Goal: Information Seeking & Learning: Learn about a topic

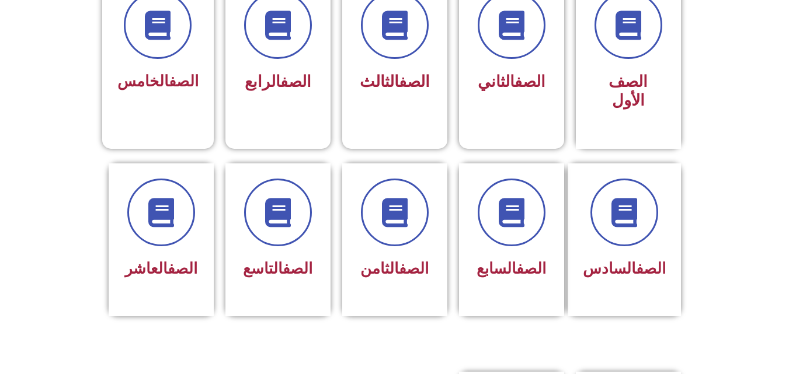
scroll to position [352, 0]
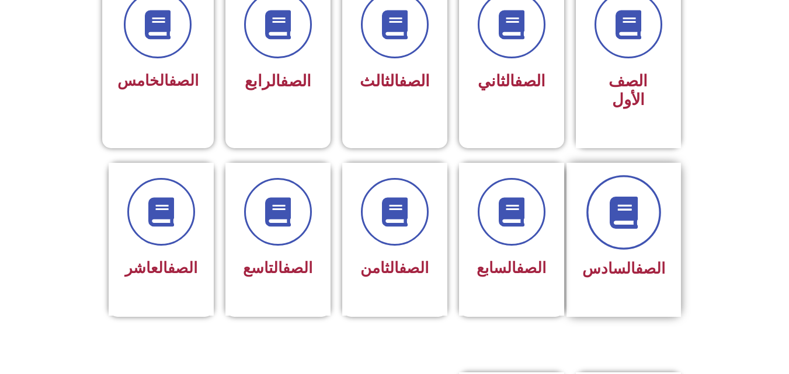
click at [638, 205] on icon at bounding box center [623, 212] width 32 height 32
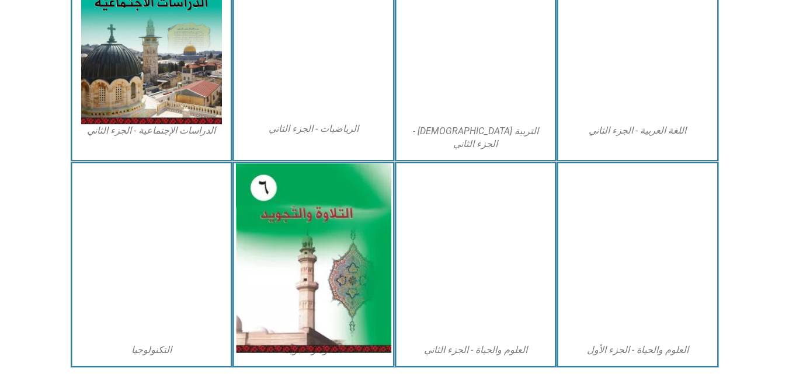
scroll to position [650, 0]
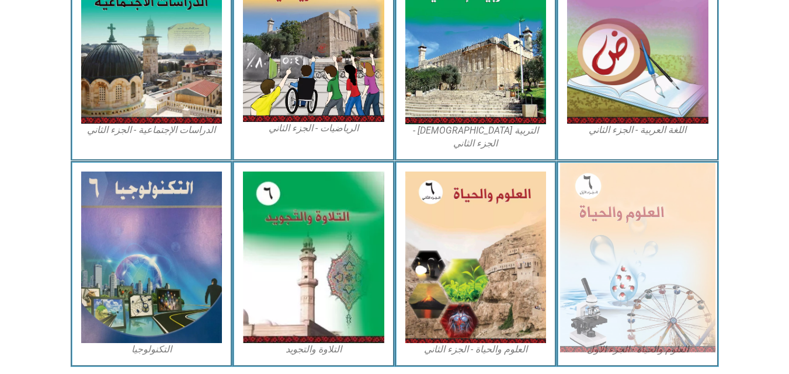
click at [627, 229] on img at bounding box center [637, 257] width 155 height 189
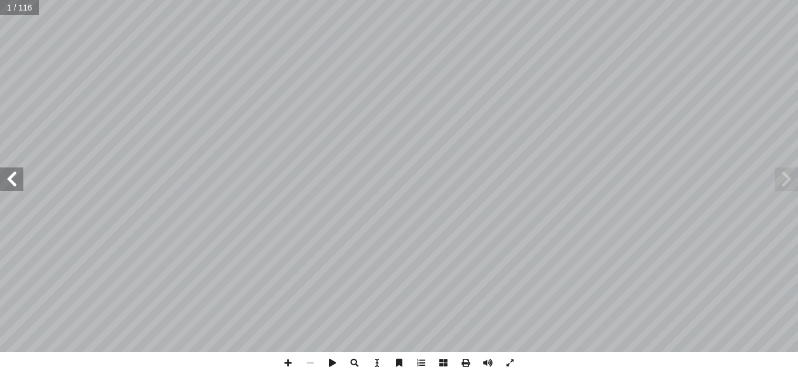
click at [14, 176] on span at bounding box center [11, 179] width 23 height 23
click at [16, 182] on span at bounding box center [11, 179] width 23 height 23
click at [15, 182] on span at bounding box center [11, 179] width 23 height 23
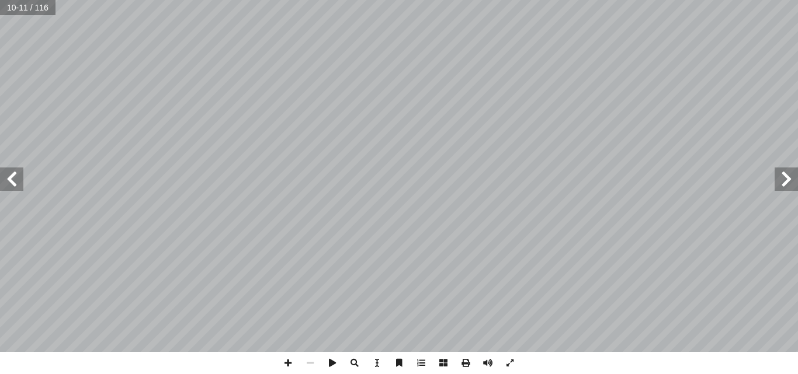
click at [16, 183] on span at bounding box center [11, 179] width 23 height 23
click at [12, 180] on span at bounding box center [11, 179] width 23 height 23
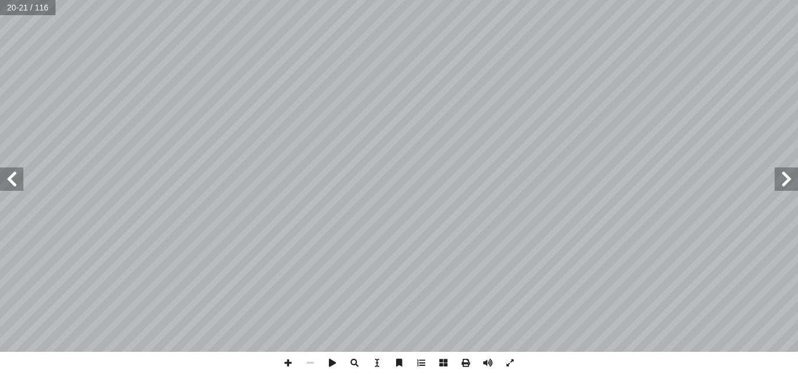
click at [12, 179] on span at bounding box center [11, 179] width 23 height 23
click at [9, 182] on span at bounding box center [11, 179] width 23 height 23
click at [10, 182] on span at bounding box center [11, 179] width 23 height 23
click at [11, 185] on span at bounding box center [11, 179] width 23 height 23
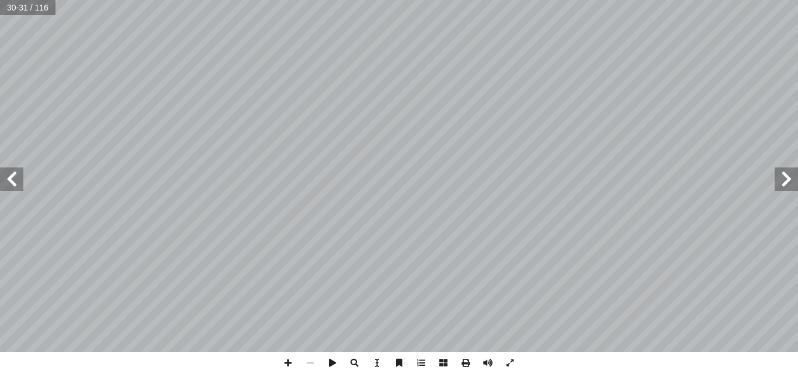
click at [9, 179] on span at bounding box center [11, 179] width 23 height 23
